Goal: Transaction & Acquisition: Purchase product/service

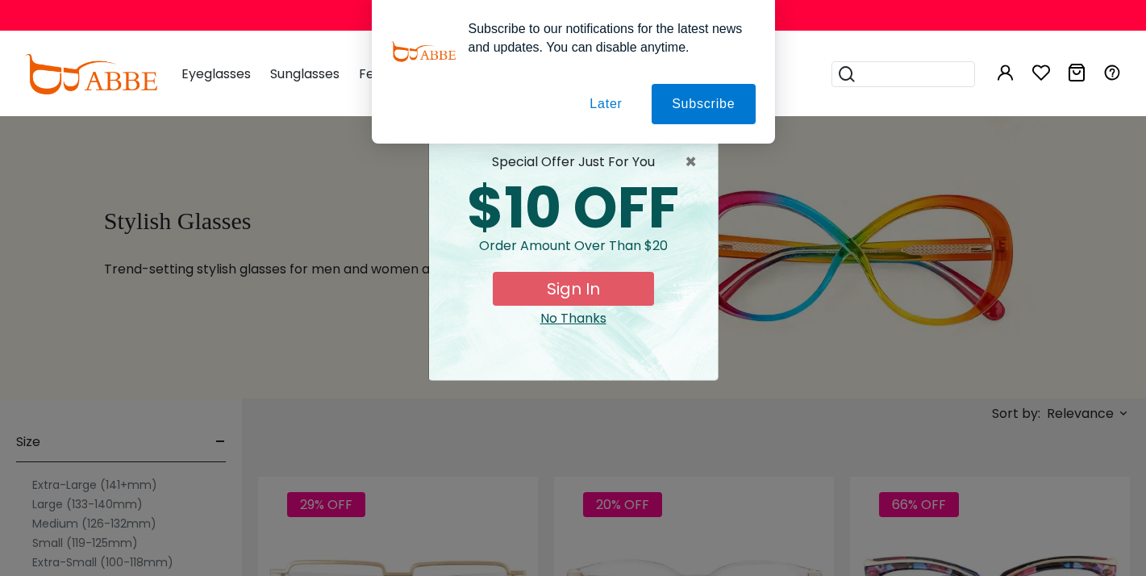
click at [0, 0] on button "Later" at bounding box center [0, 0] width 0 height 0
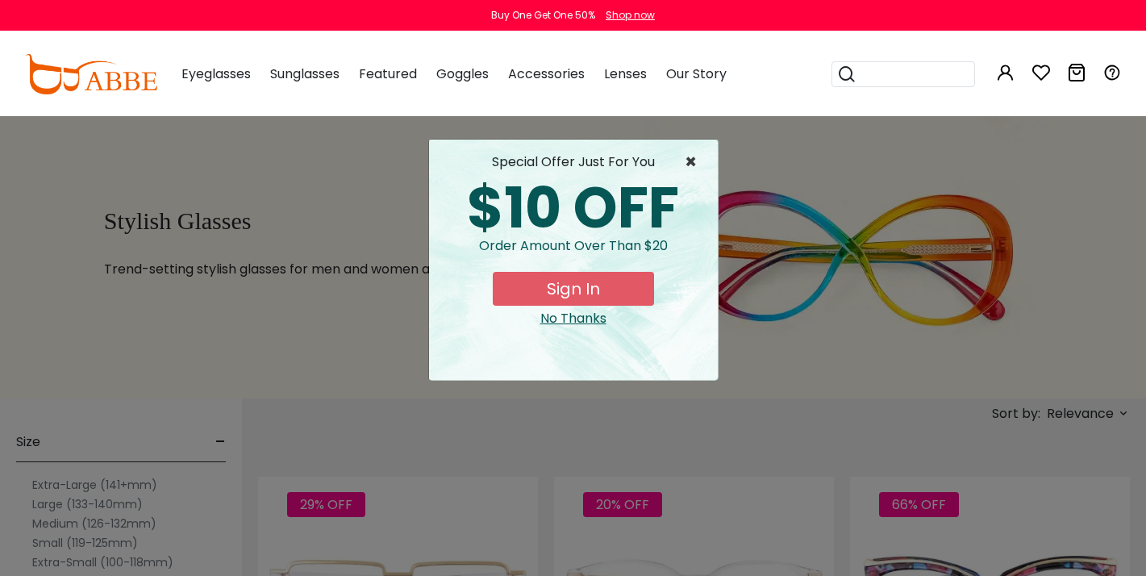
click at [689, 160] on span "×" at bounding box center [695, 161] width 20 height 19
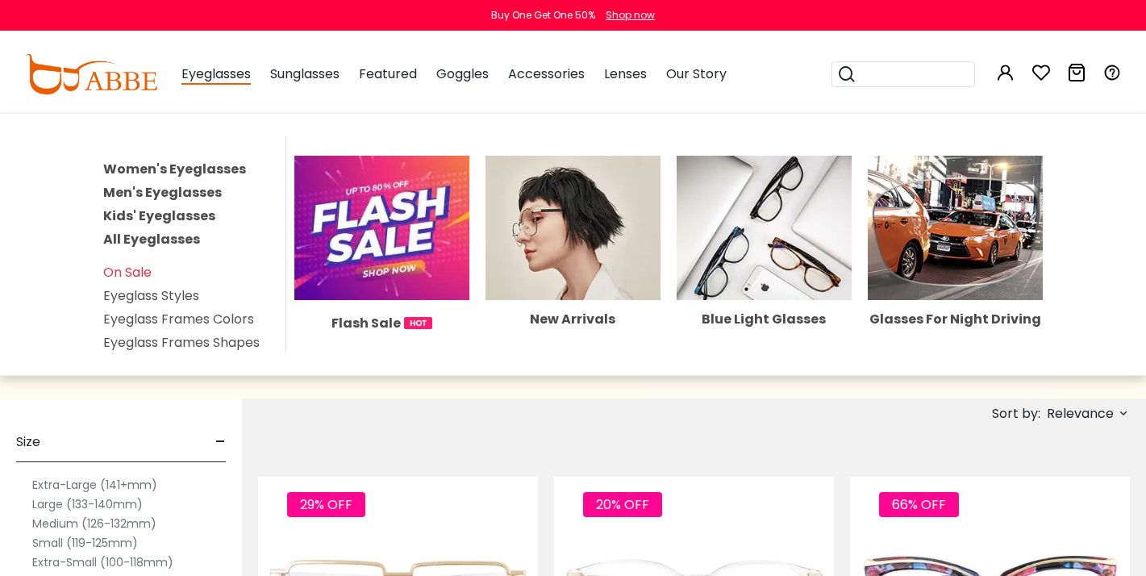
click at [228, 71] on span "Eyeglasses" at bounding box center [216, 75] width 69 height 20
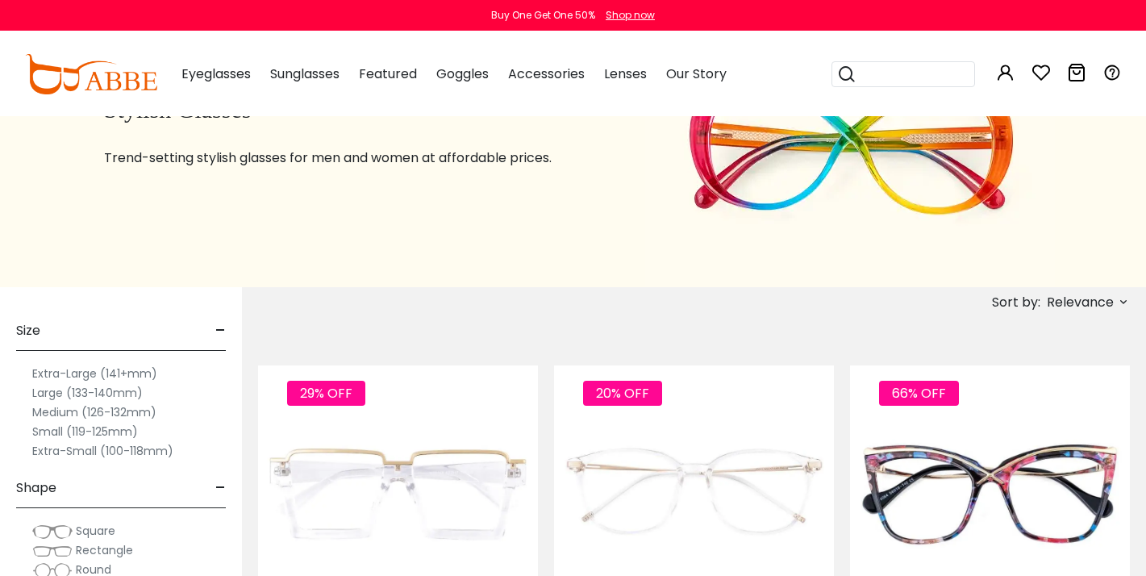
scroll to position [119, 0]
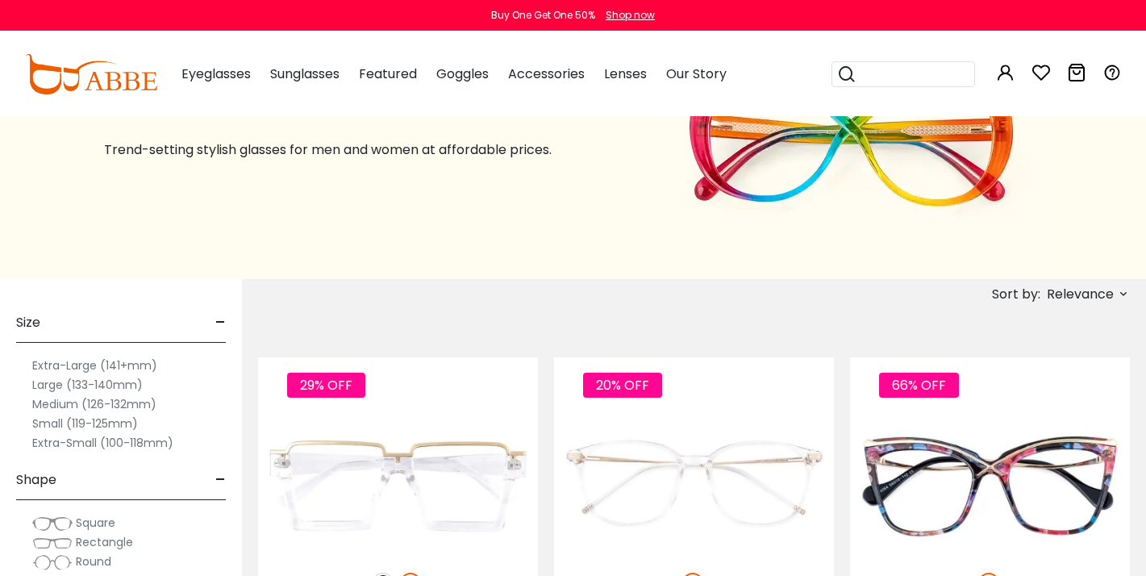
click at [108, 420] on label "Small (119-125mm)" at bounding box center [85, 423] width 106 height 19
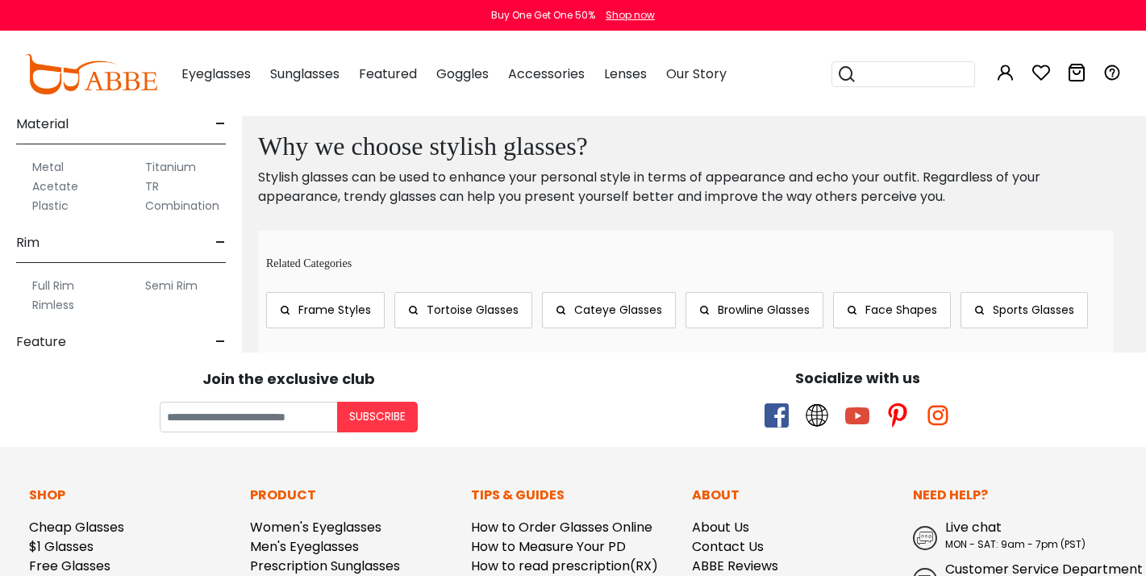
scroll to position [800, 0]
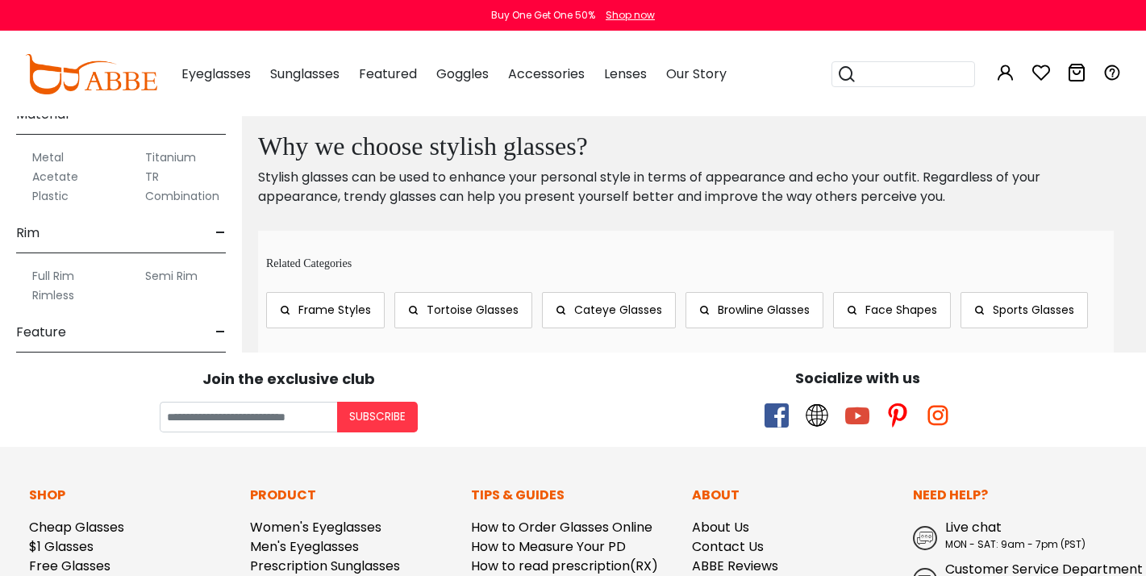
click at [180, 158] on label "Titanium" at bounding box center [170, 157] width 51 height 19
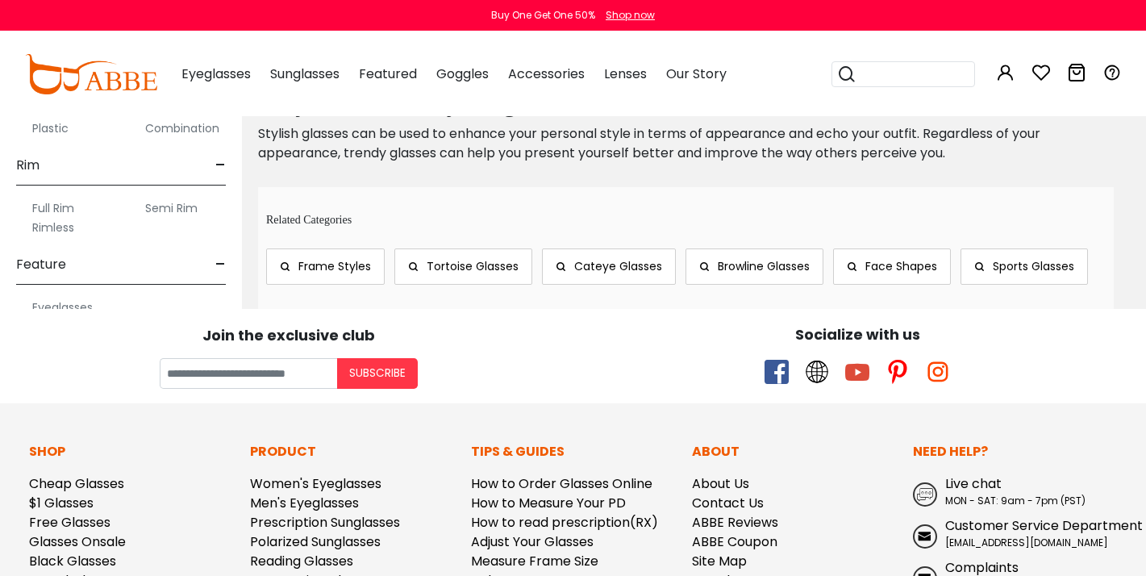
scroll to position [1226, 0]
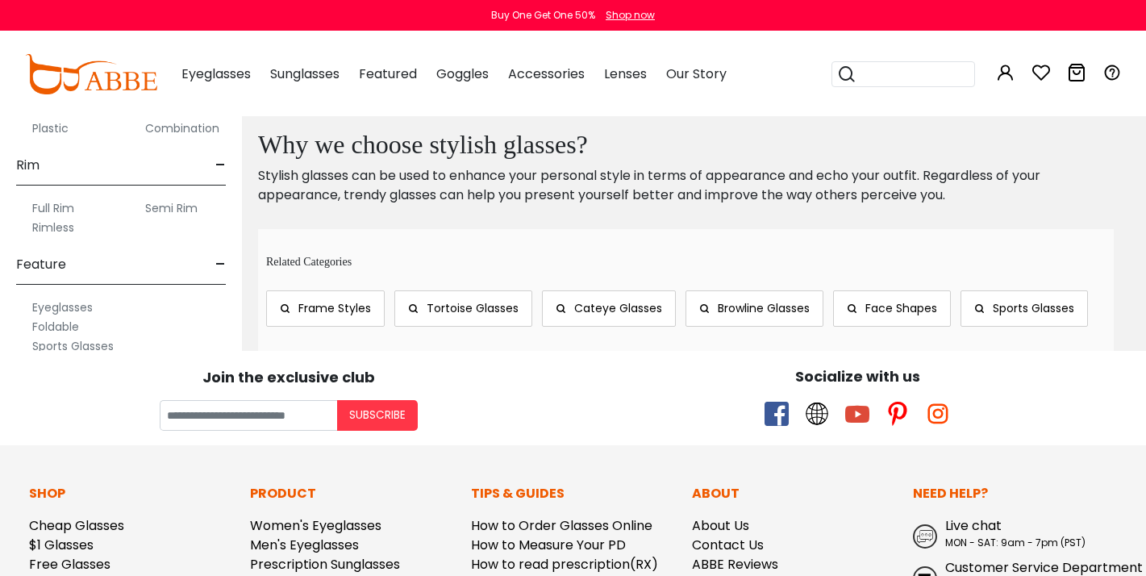
click at [61, 230] on label "Rimless" at bounding box center [53, 227] width 42 height 19
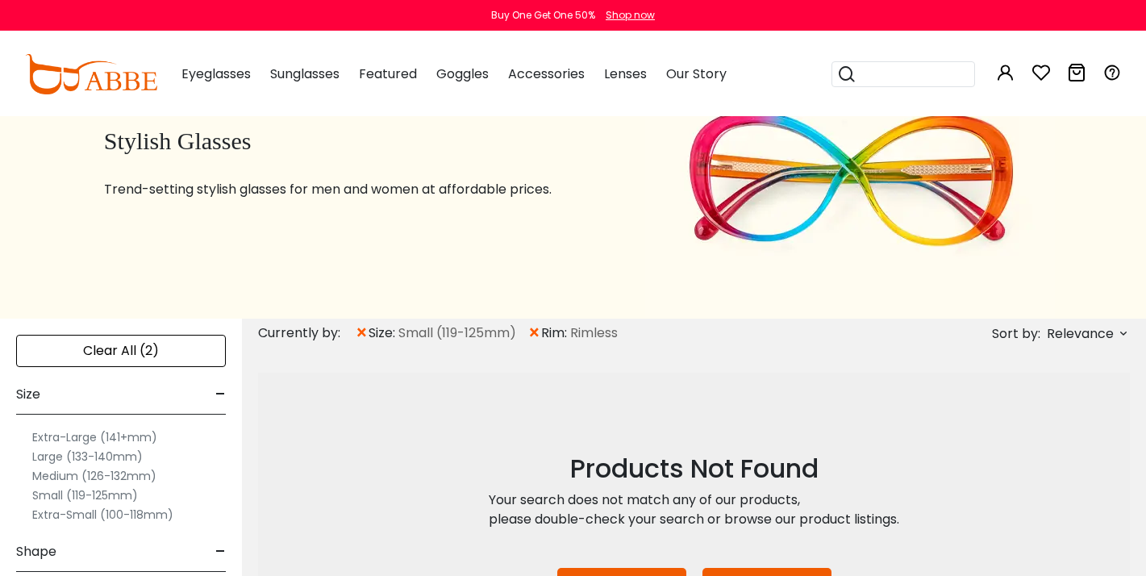
scroll to position [79, 0]
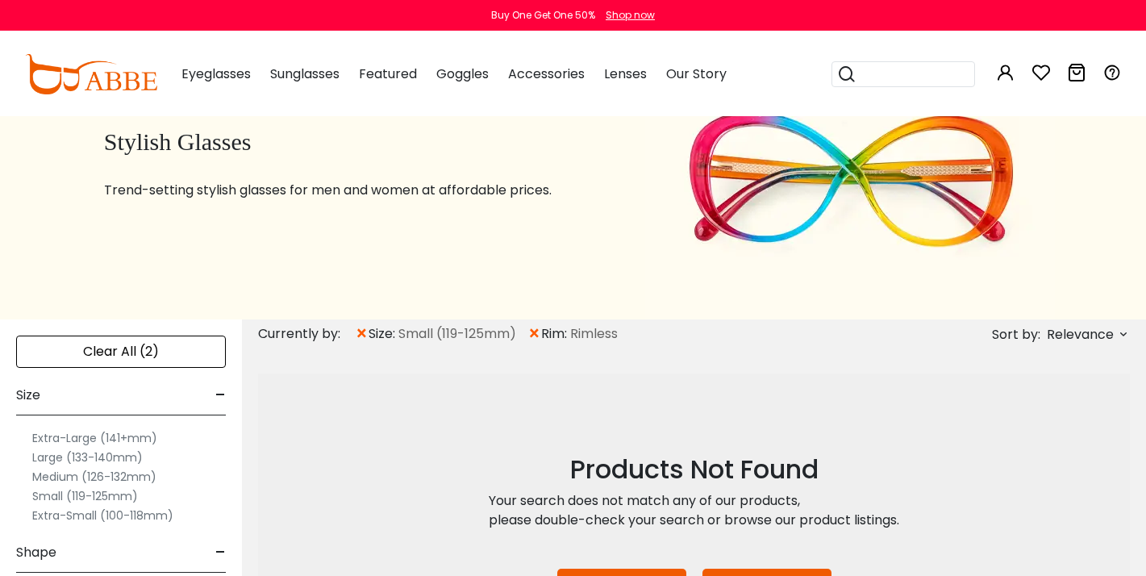
click at [540, 331] on span "×" at bounding box center [535, 333] width 14 height 29
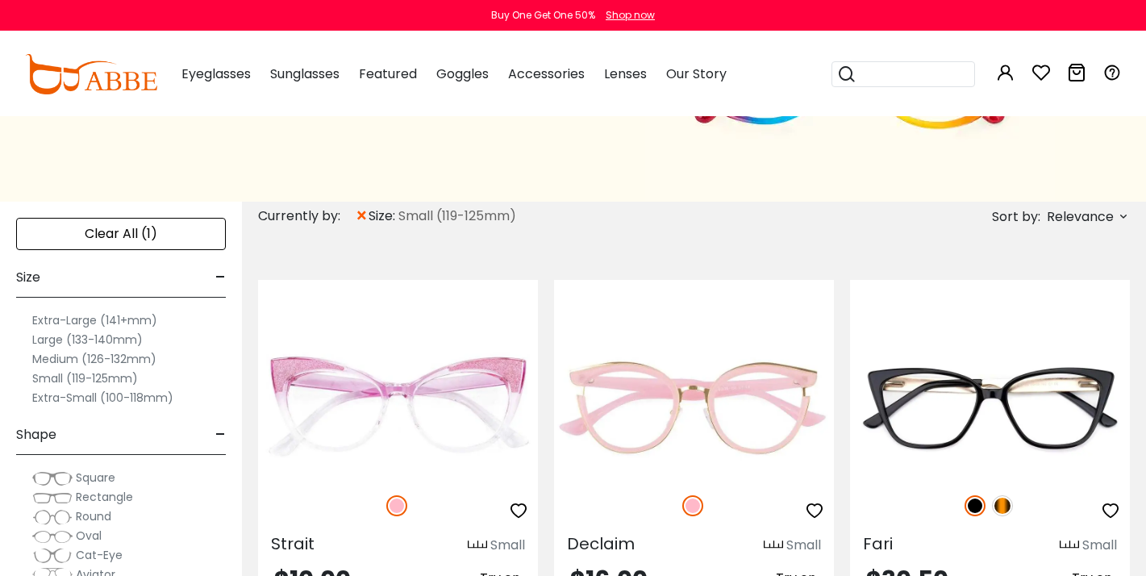
scroll to position [85, 0]
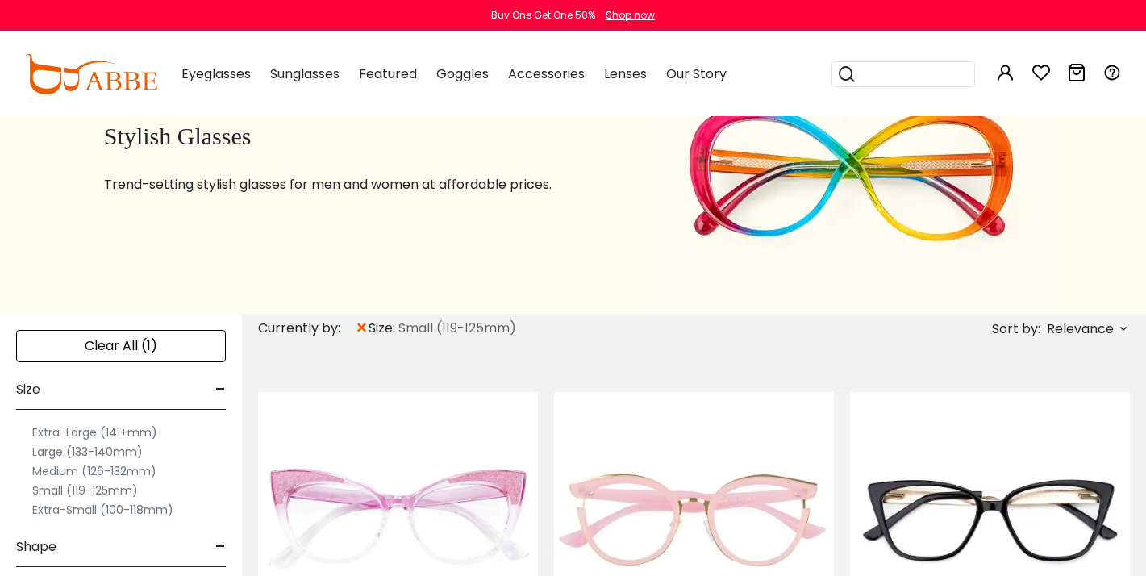
click at [98, 509] on label "Extra-Small (100-118mm)" at bounding box center [102, 509] width 141 height 19
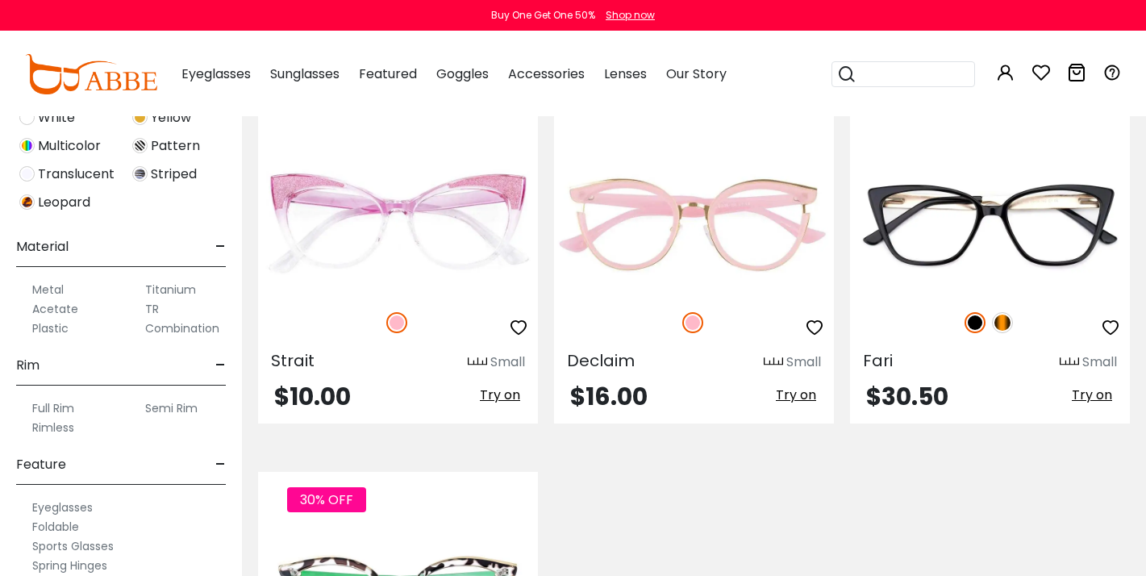
scroll to position [675, 0]
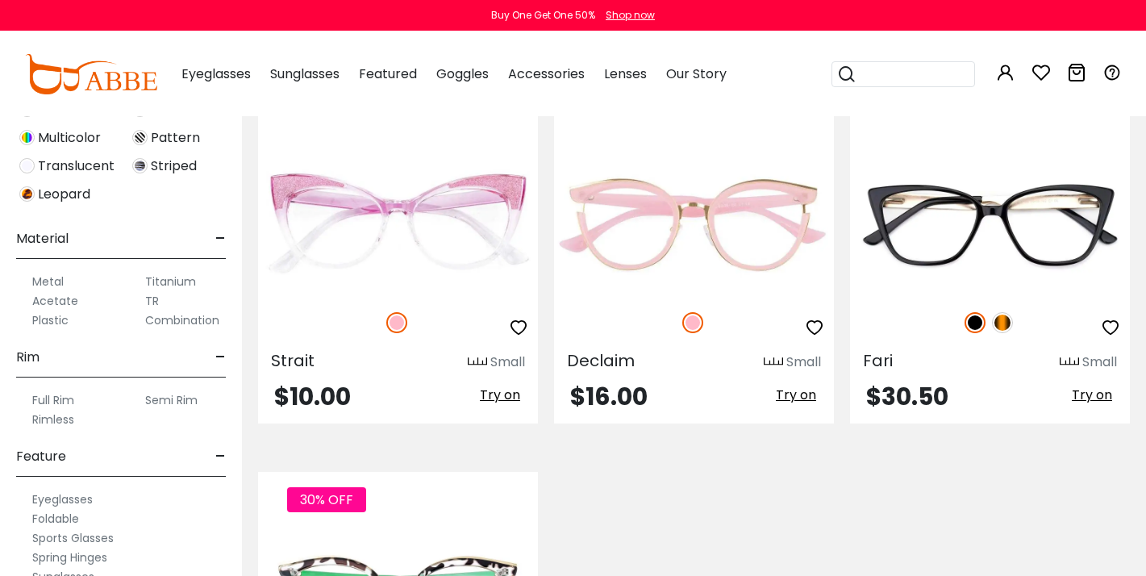
click at [50, 421] on label "Rimless" at bounding box center [53, 419] width 42 height 19
